Goal: Information Seeking & Learning: Stay updated

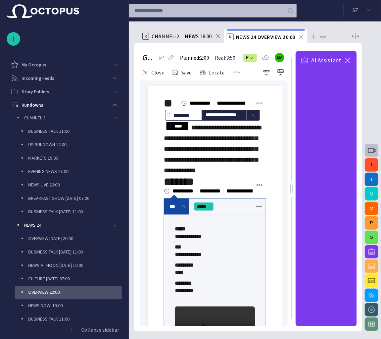
scroll to position [74, 0]
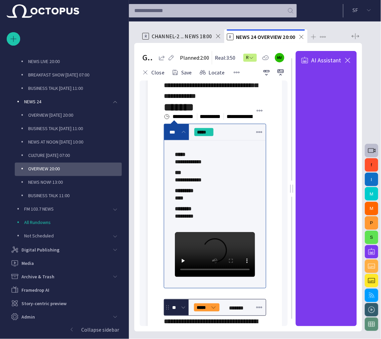
click at [348, 60] on span "button" at bounding box center [348, 60] width 8 height 8
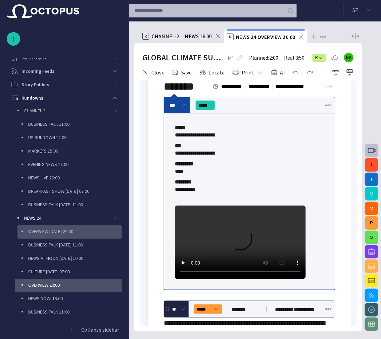
scroll to position [0, 0]
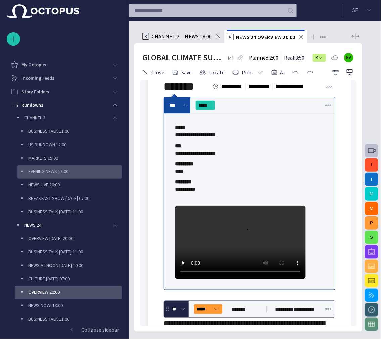
click at [75, 171] on div "EVENING NEWS 18:00" at bounding box center [70, 171] width 103 height 9
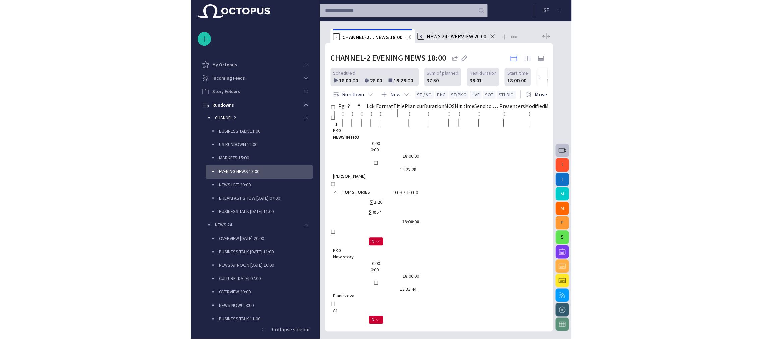
scroll to position [54, 0]
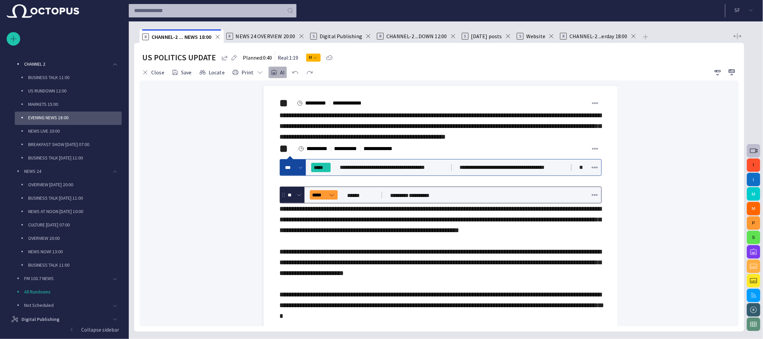
click at [272, 72] on span "button" at bounding box center [274, 72] width 7 height 7
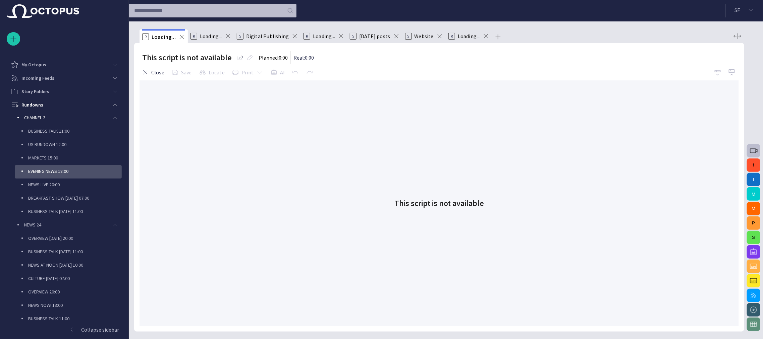
scroll to position [40, 0]
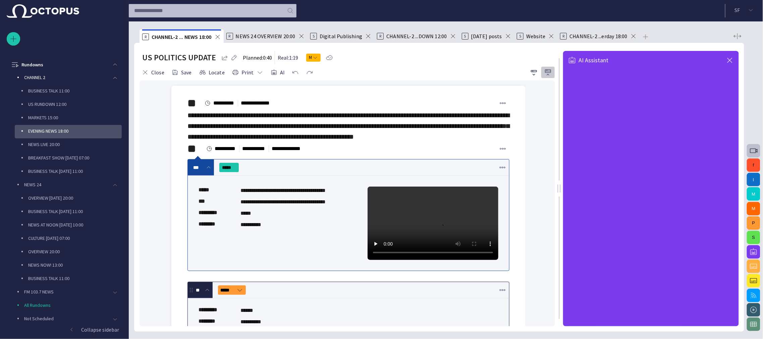
click at [549, 71] on span "button" at bounding box center [548, 72] width 8 height 8
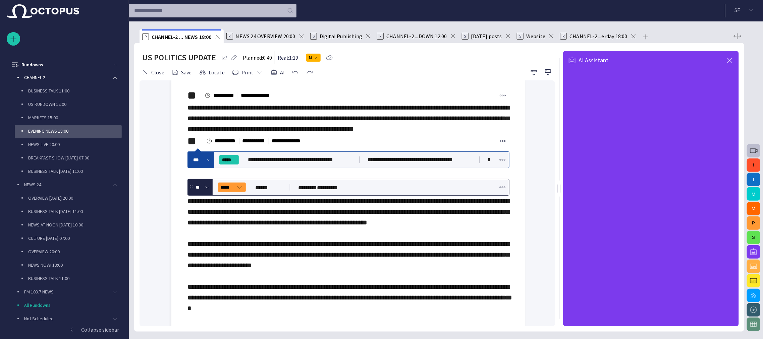
scroll to position [0, 0]
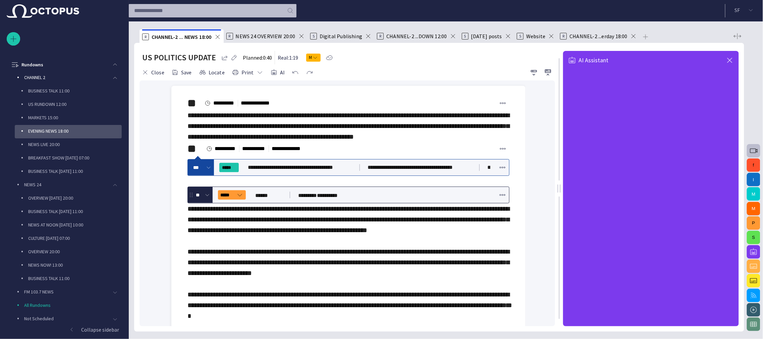
click at [728, 58] on span "button" at bounding box center [730, 60] width 8 height 8
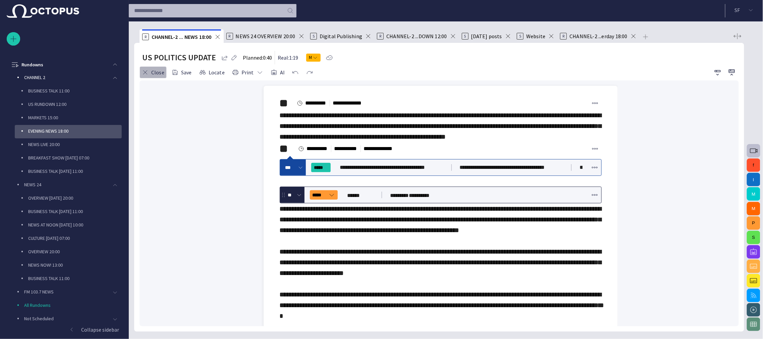
click at [151, 72] on button "Close" at bounding box center [153, 72] width 27 height 12
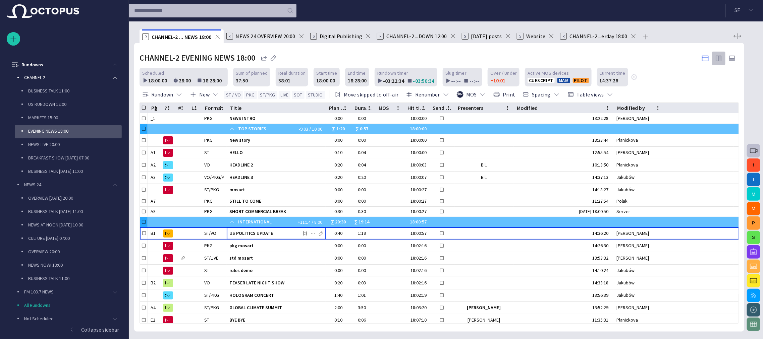
click at [720, 57] on span "button" at bounding box center [719, 58] width 8 height 8
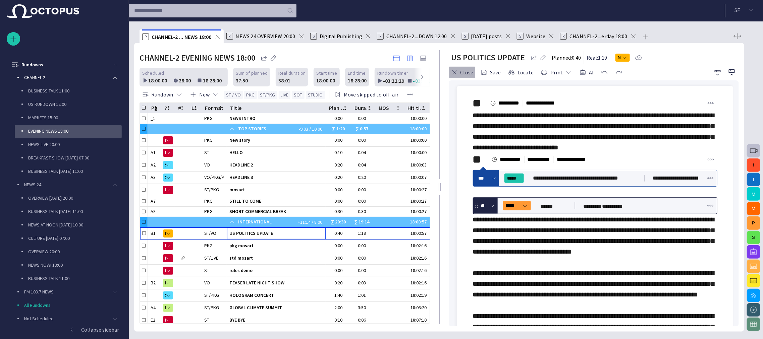
click at [465, 72] on button "Close" at bounding box center [462, 72] width 27 height 12
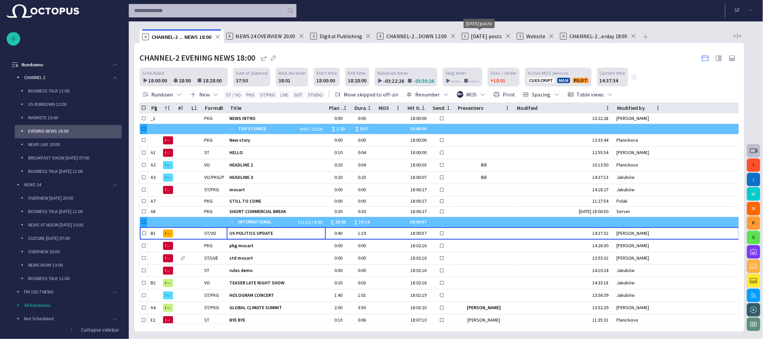
click at [478, 36] on span "[DATE] posts" at bounding box center [486, 36] width 31 height 7
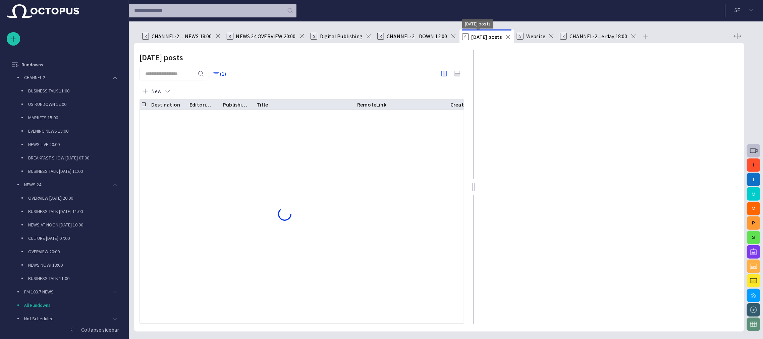
scroll to position [123, 0]
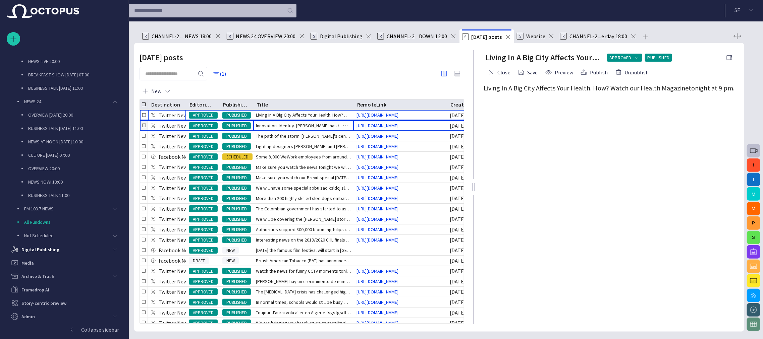
click at [301, 123] on span "Innovation. Identity. [PERSON_NAME] has blended all of these and m" at bounding box center [303, 125] width 95 height 7
click at [301, 118] on span "Living In A Big City Affects Your Health. How? Watch our Hea" at bounding box center [303, 115] width 95 height 7
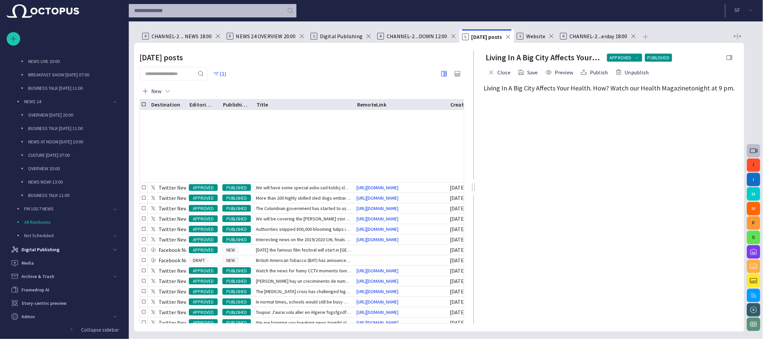
scroll to position [0, 0]
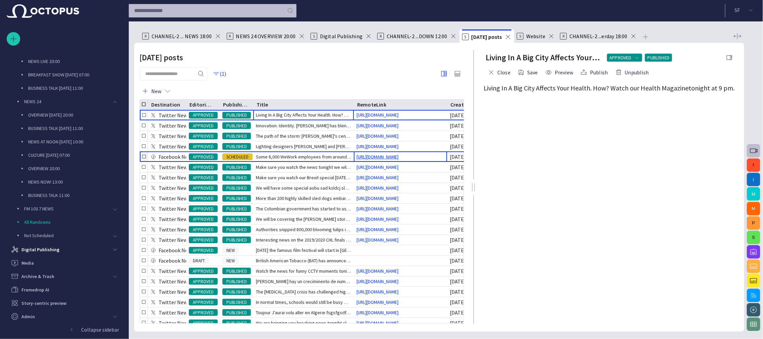
click at [391, 155] on link "[URL][DOMAIN_NAME]" at bounding box center [377, 157] width 47 height 7
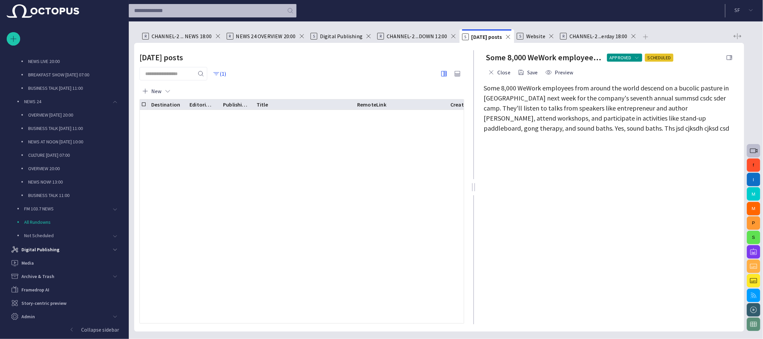
scroll to position [346, 0]
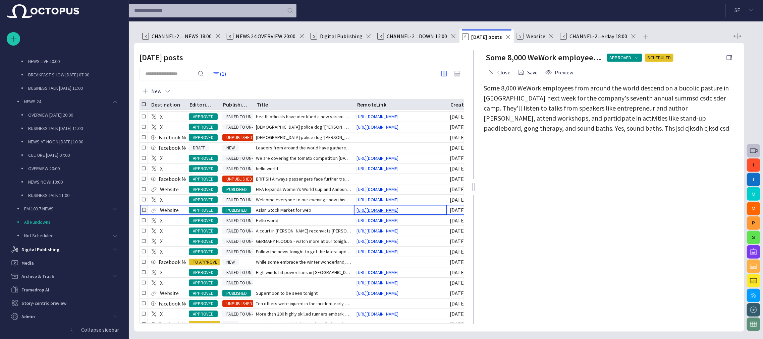
click at [392, 214] on link "[URL][DOMAIN_NAME]" at bounding box center [377, 210] width 47 height 7
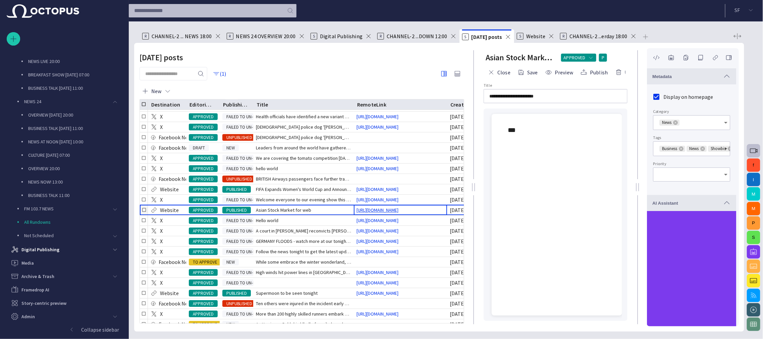
type input "*"
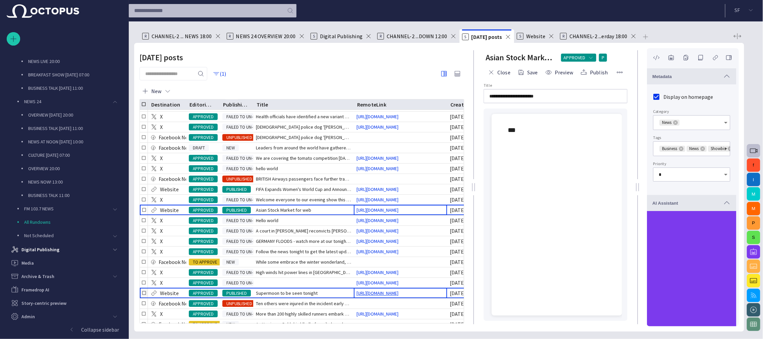
click at [378, 297] on link "[URL][DOMAIN_NAME]" at bounding box center [377, 294] width 47 height 7
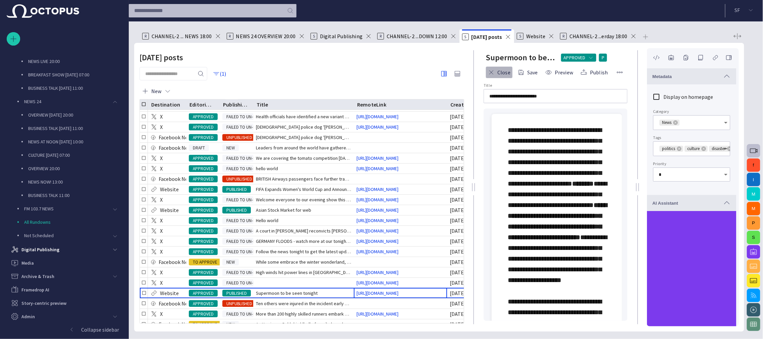
click at [491, 70] on span "button" at bounding box center [491, 72] width 7 height 7
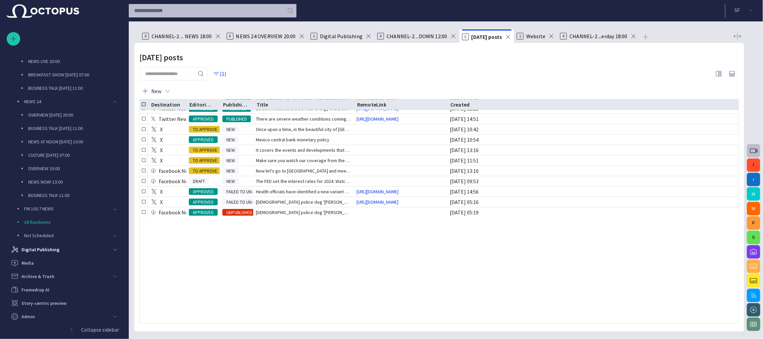
scroll to position [0, 0]
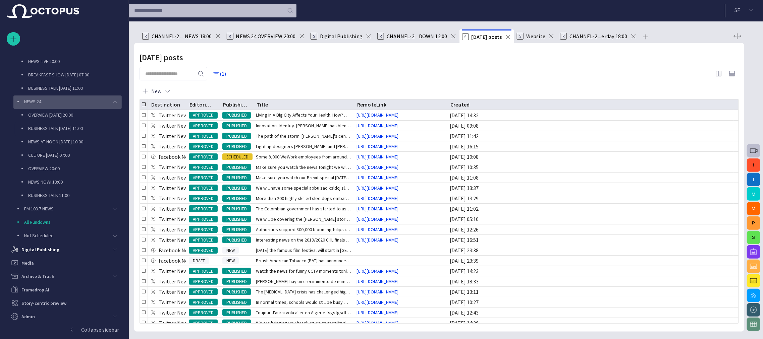
drag, startPoint x: 84, startPoint y: 134, endPoint x: 88, endPoint y: 97, distance: 37.5
click at [88, 97] on div "NEWS 24" at bounding box center [62, 101] width 94 height 9
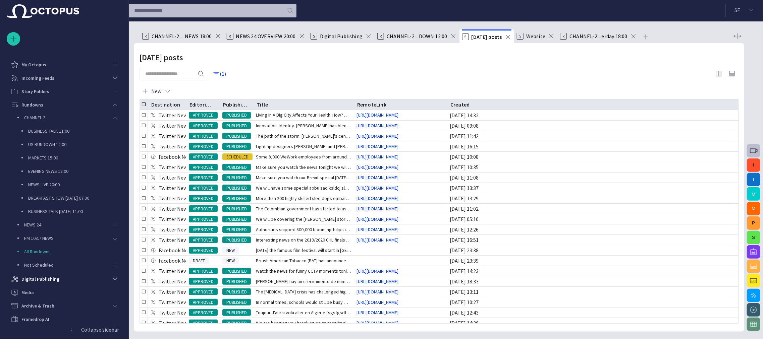
click at [197, 35] on span "CHANNEL-2 ... NEWS 18:00" at bounding box center [182, 36] width 60 height 7
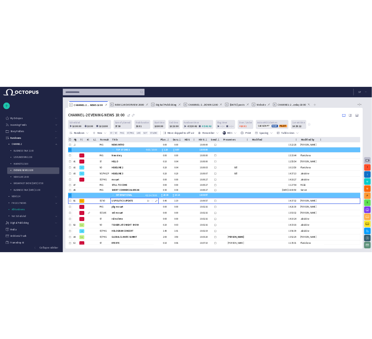
scroll to position [30, 0]
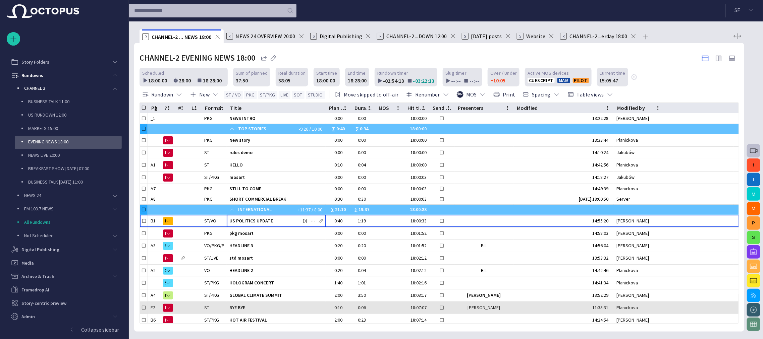
drag, startPoint x: 77, startPoint y: 5, endPoint x: 554, endPoint y: 301, distance: 560.1
click at [193, 94] on div "Story Rundown My Octopus Incoming Feeds Story Folders Rundowns CHANNEL 2 BUSINE…" at bounding box center [381, 169] width 763 height 339
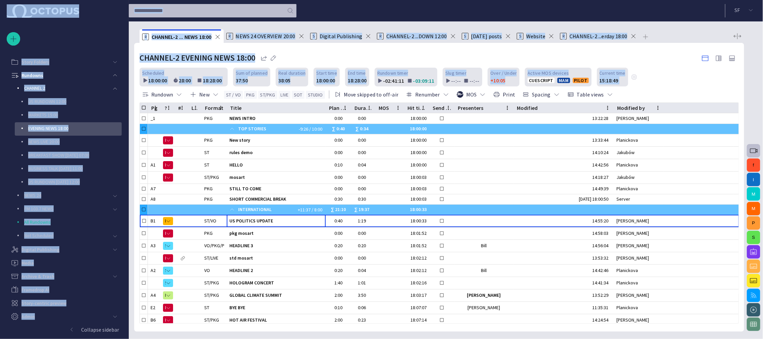
click at [93, 41] on div "Story Rundown My Octopus Incoming Feeds Story Folders Rundowns CHANNEL 2 US RUN…" at bounding box center [64, 163] width 115 height 321
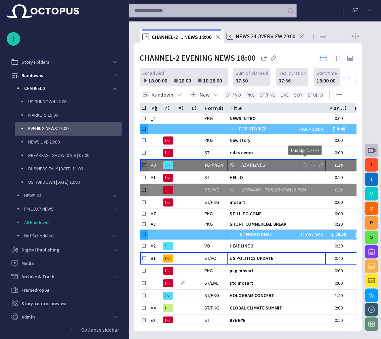
click at [306, 163] on span "button" at bounding box center [304, 165] width 5 height 5
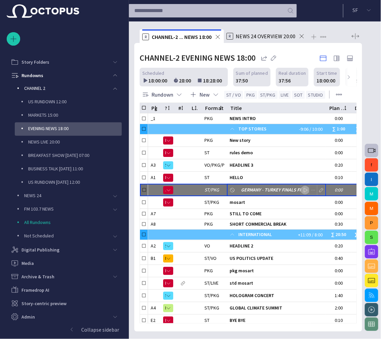
click at [304, 188] on span "button" at bounding box center [304, 190] width 5 height 5
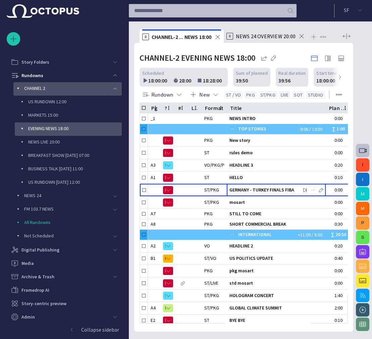
click at [114, 90] on span "main menu" at bounding box center [114, 88] width 5 height 5
